Goal: Transaction & Acquisition: Book appointment/travel/reservation

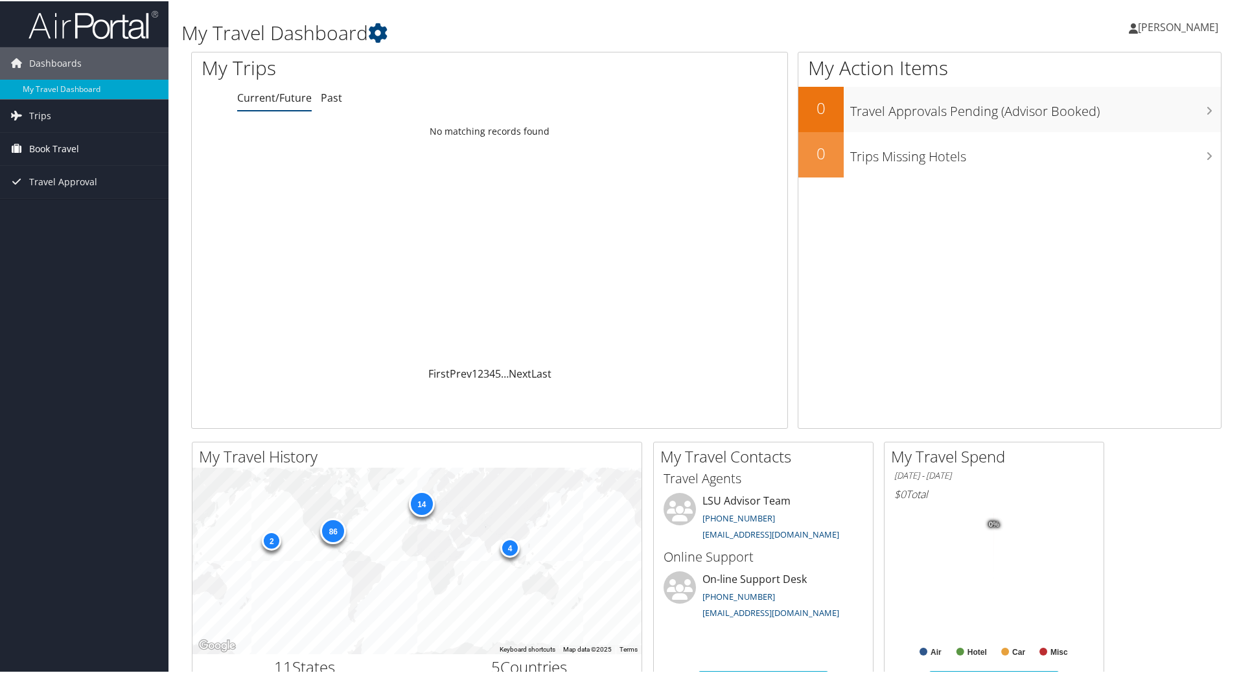
click at [61, 145] on span "Book Travel" at bounding box center [54, 148] width 50 height 32
click at [62, 145] on span "Book Travel" at bounding box center [54, 148] width 50 height 32
click at [63, 145] on span "Book Travel" at bounding box center [54, 148] width 50 height 32
click at [65, 148] on span "Book Travel" at bounding box center [54, 148] width 50 height 32
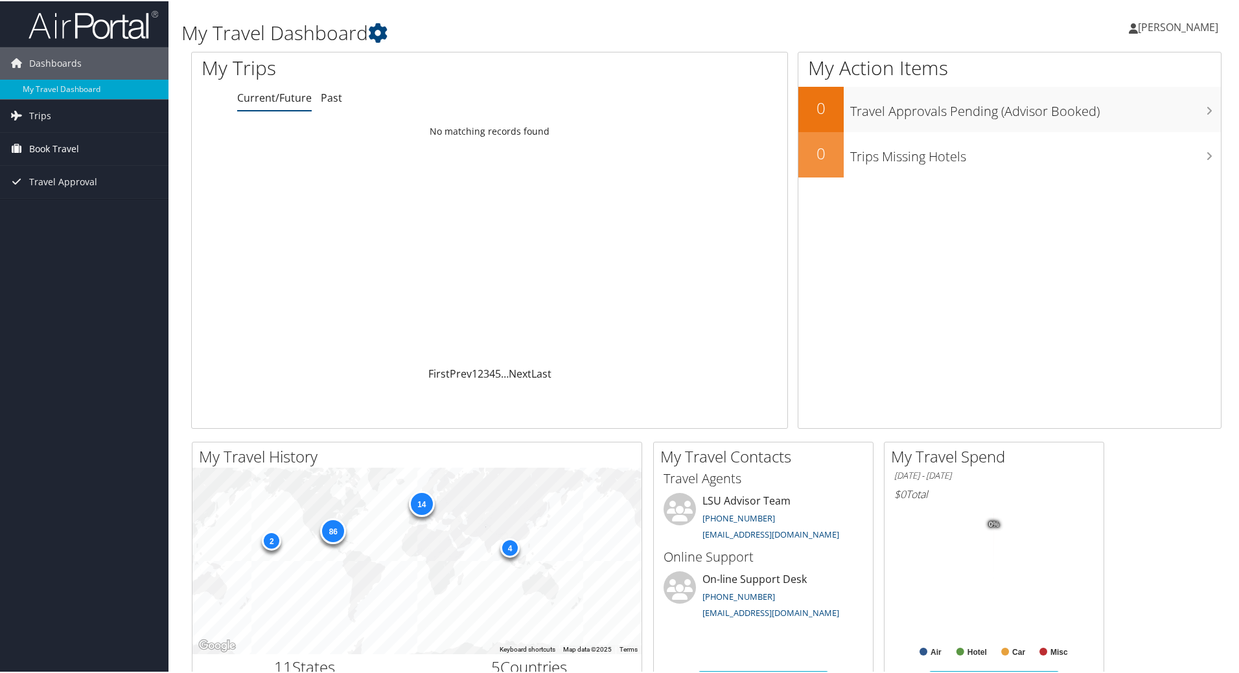
click at [67, 147] on span "Book Travel" at bounding box center [54, 148] width 50 height 32
click at [69, 148] on span "Book Travel" at bounding box center [54, 148] width 50 height 32
click at [89, 196] on link "Book/Manage Online Trips" at bounding box center [84, 192] width 169 height 19
